Goal: Information Seeking & Learning: Learn about a topic

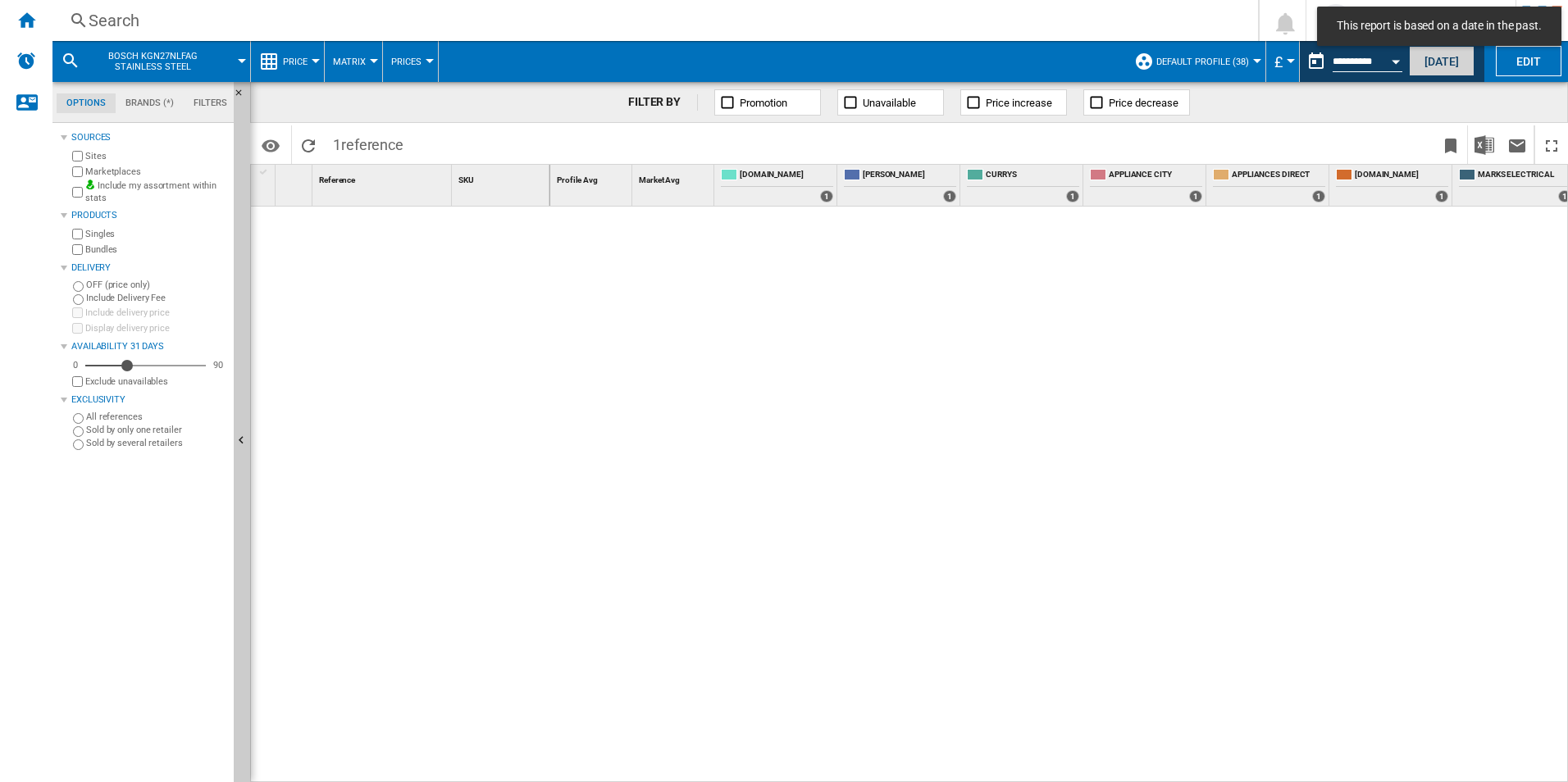
click at [1425, 67] on button "[DATE]" at bounding box center [1442, 60] width 66 height 30
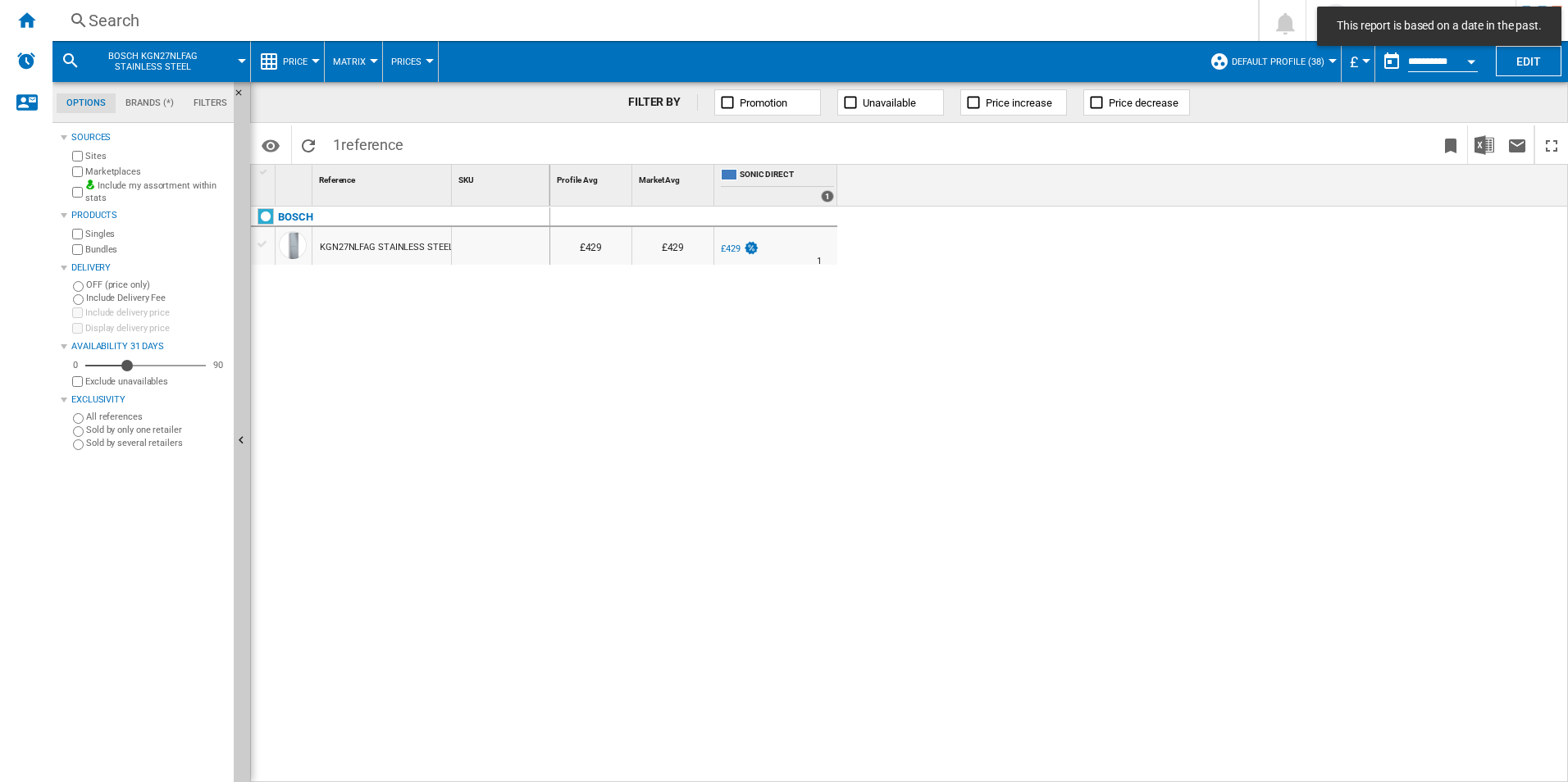
click at [137, 2] on div "Search Search 0 [PERSON_NAME] CATALOG [DOMAIN_NAME] CATALOG [DOMAIN_NAME] My se…" at bounding box center [810, 20] width 1515 height 41
click at [141, 18] on div "Search" at bounding box center [652, 20] width 1127 height 23
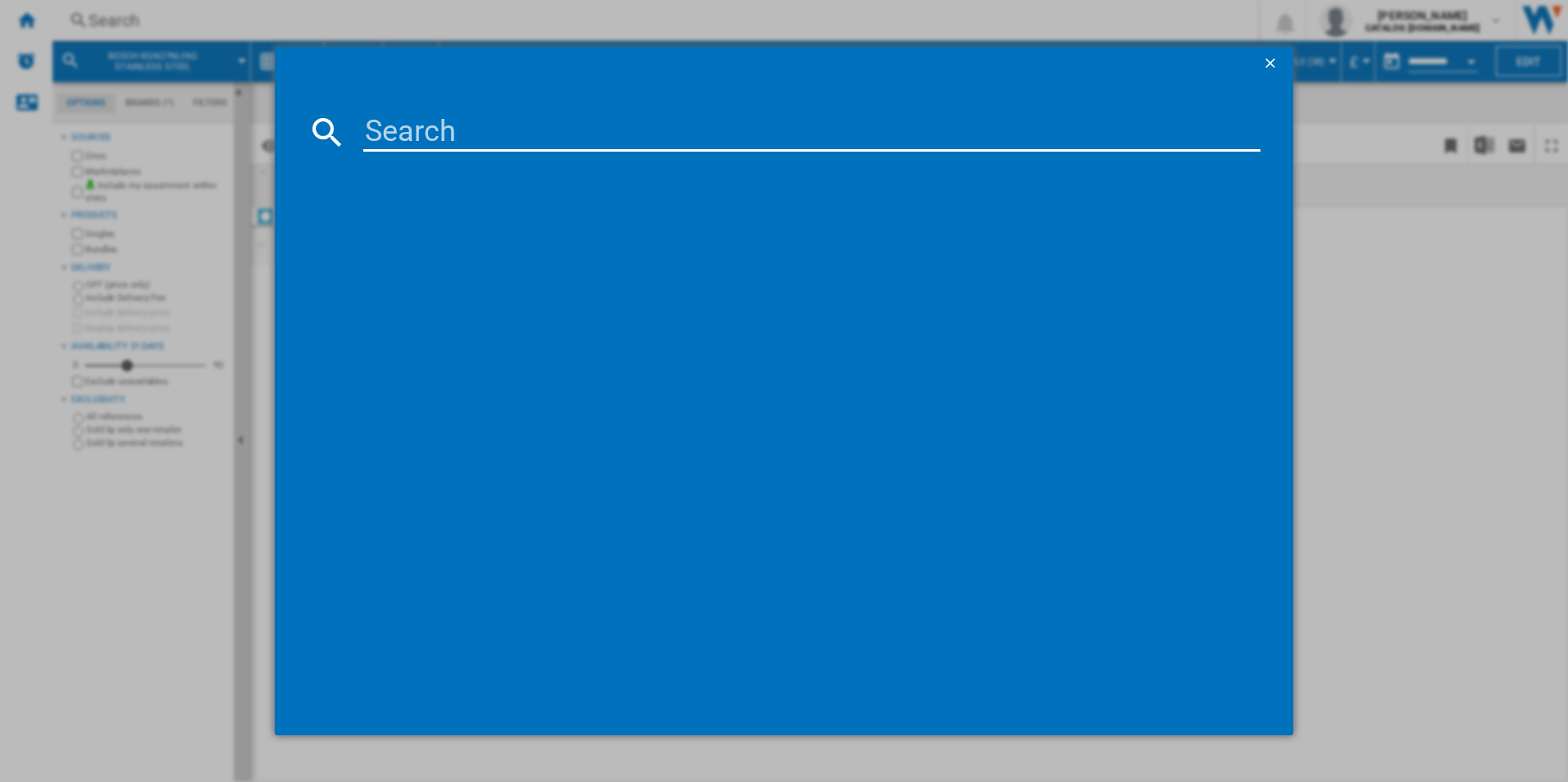
click at [436, 129] on input at bounding box center [812, 132] width 898 height 39
type input "IBX64200CB"
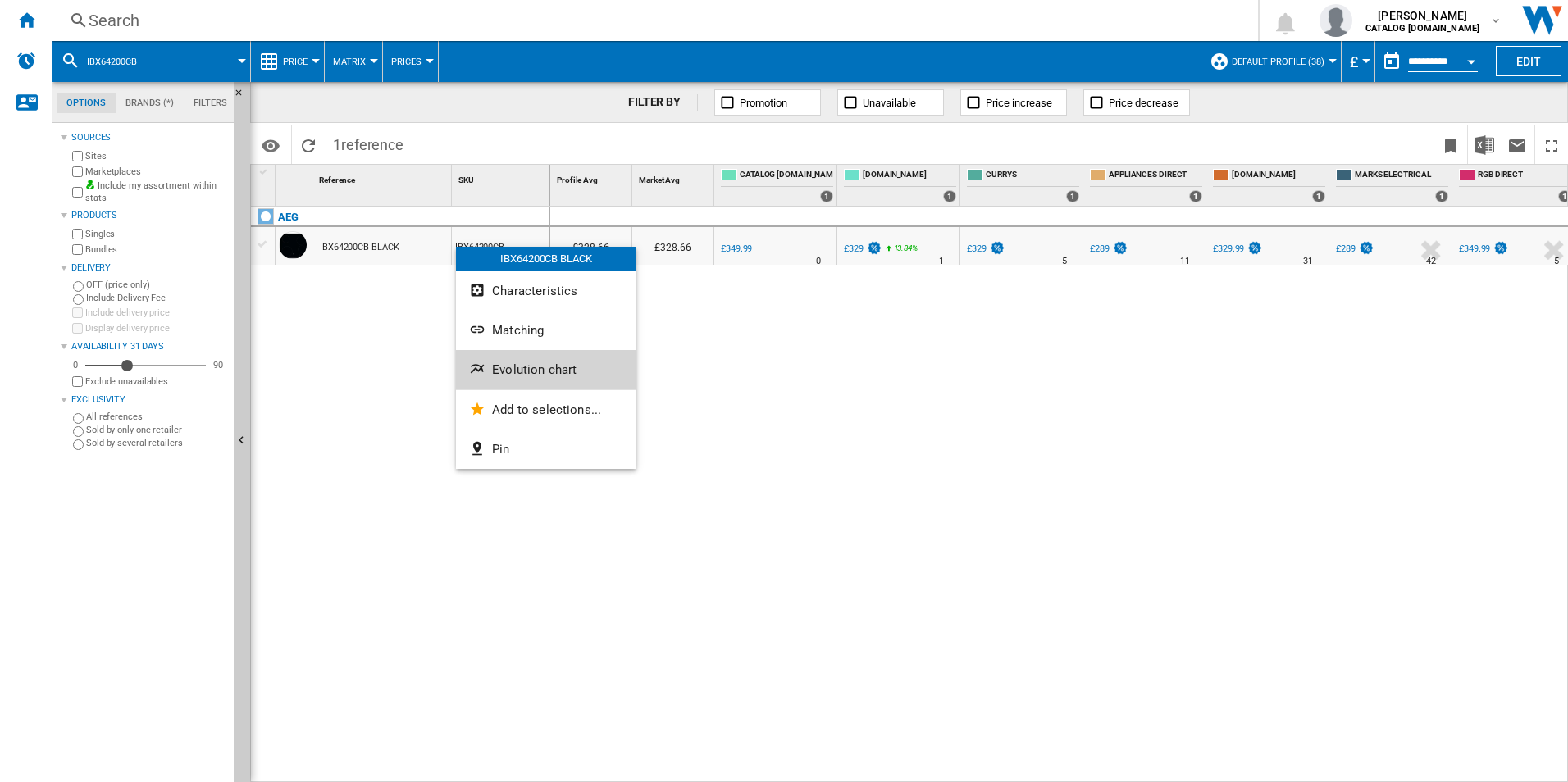
click at [499, 373] on span "Evolution chart" at bounding box center [534, 370] width 84 height 15
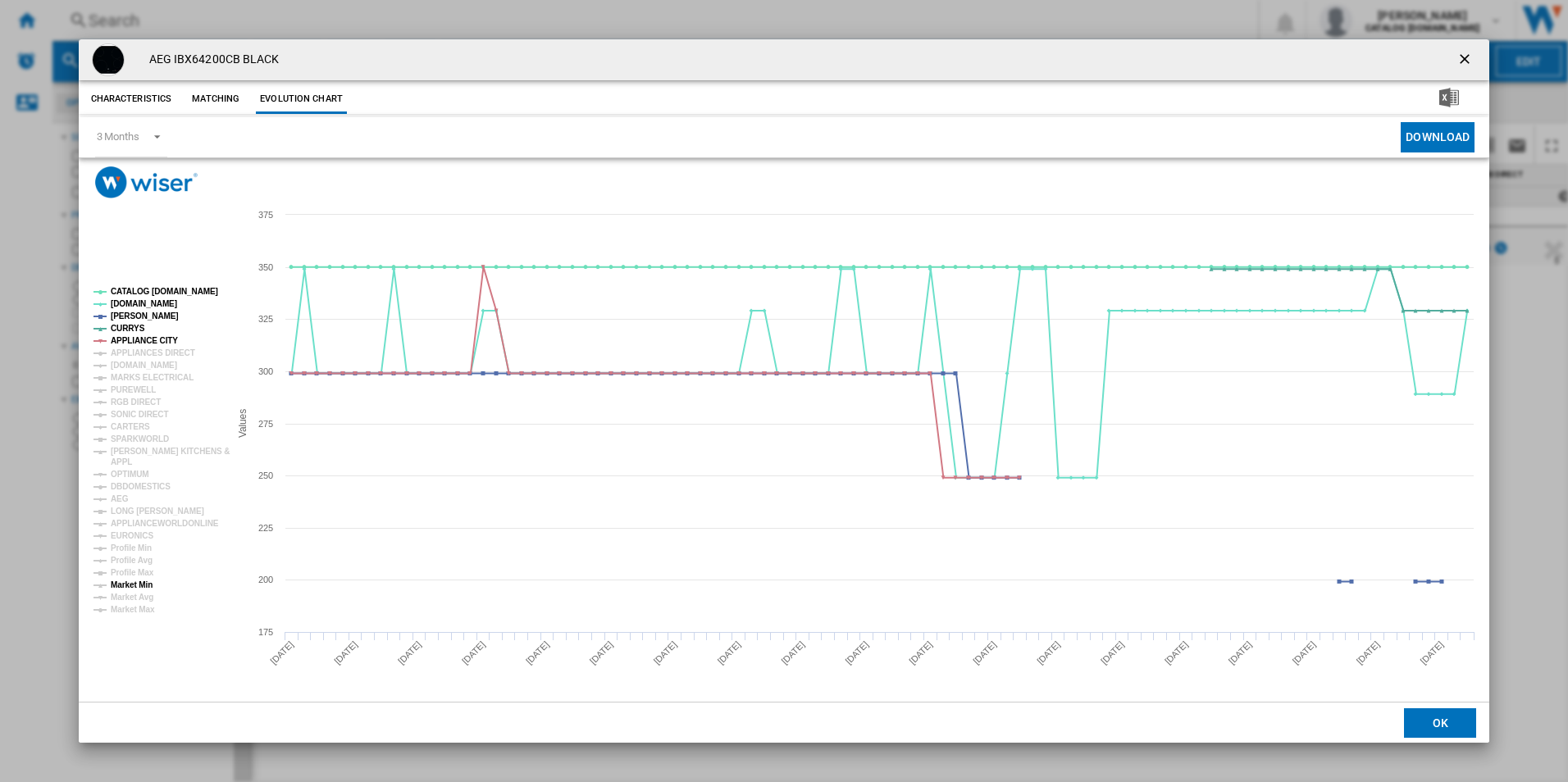
click at [130, 586] on tspan "Market Min" at bounding box center [132, 585] width 42 height 9
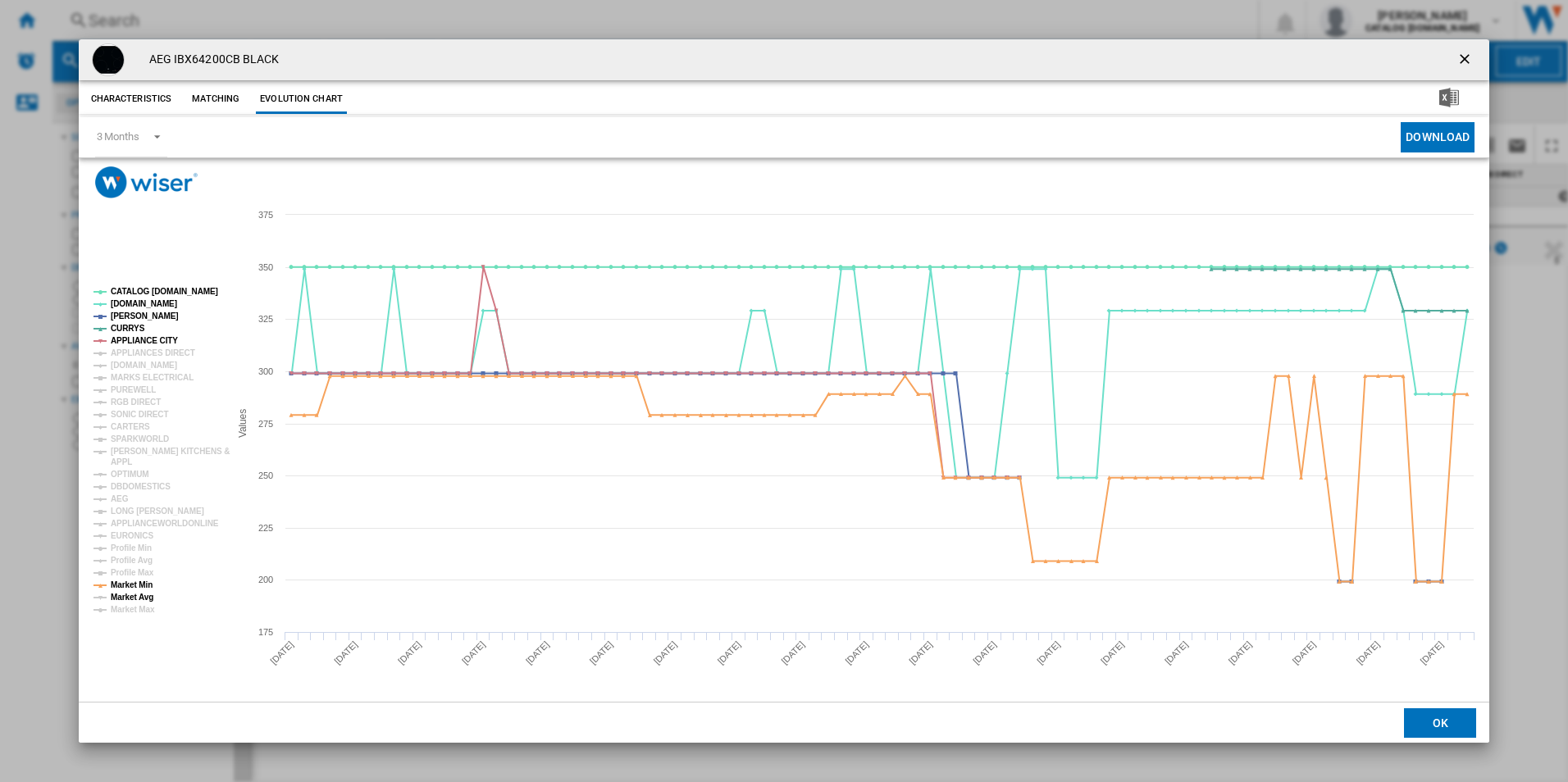
click at [147, 595] on tspan "Market Avg" at bounding box center [132, 597] width 43 height 9
